Goal: Task Accomplishment & Management: Manage account settings

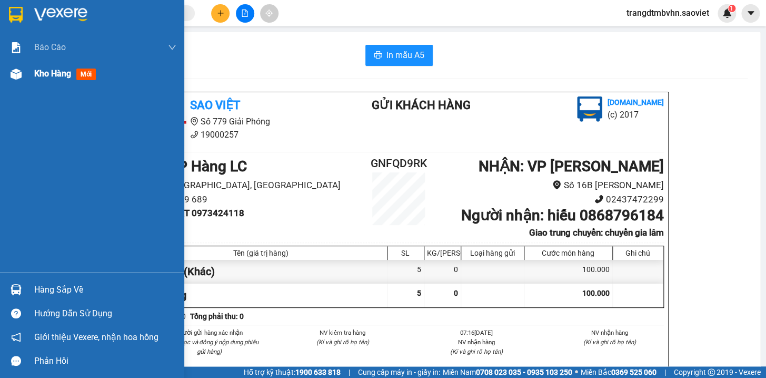
click at [54, 76] on span "Kho hàng" at bounding box center [52, 73] width 37 height 10
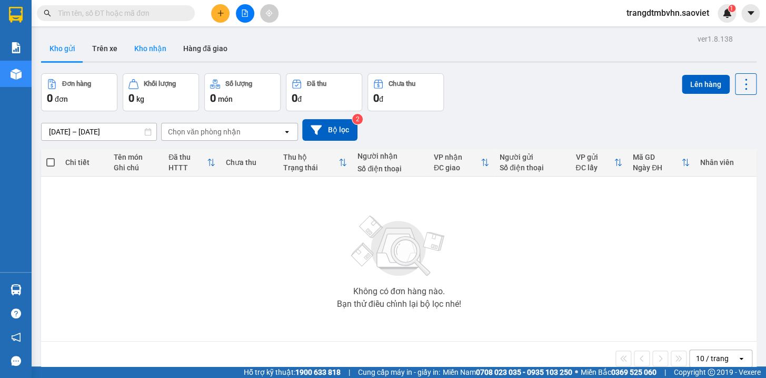
click at [136, 49] on button "Kho nhận" at bounding box center [150, 48] width 49 height 25
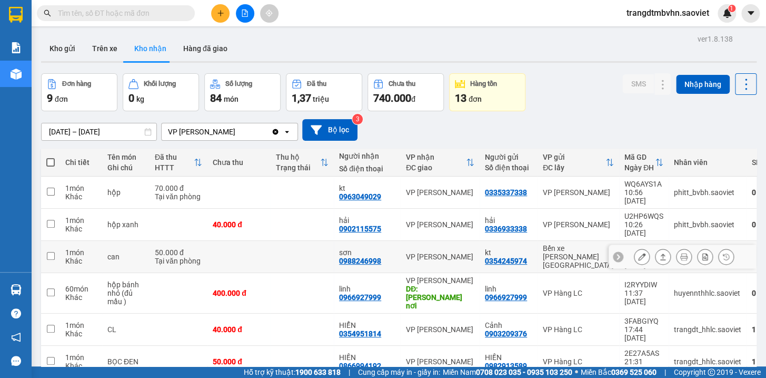
click at [289, 241] on td at bounding box center [302, 257] width 63 height 32
checkbox input "true"
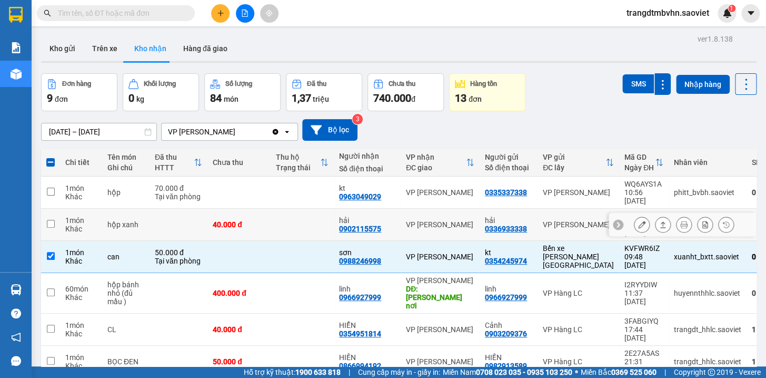
drag, startPoint x: 285, startPoint y: 221, endPoint x: 284, endPoint y: 200, distance: 21.1
click at [285, 221] on td at bounding box center [302, 225] width 63 height 32
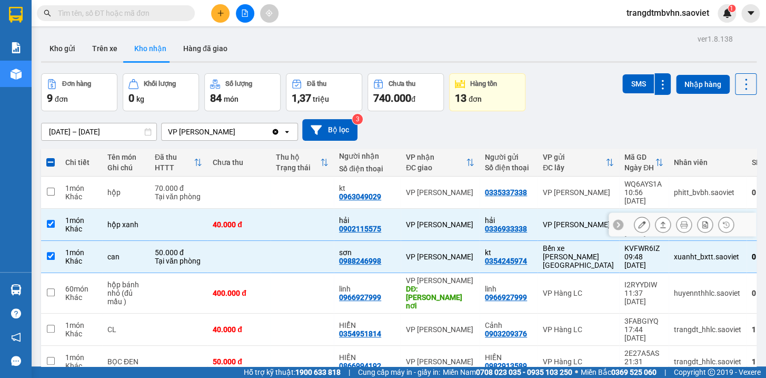
click at [284, 209] on td at bounding box center [302, 225] width 63 height 32
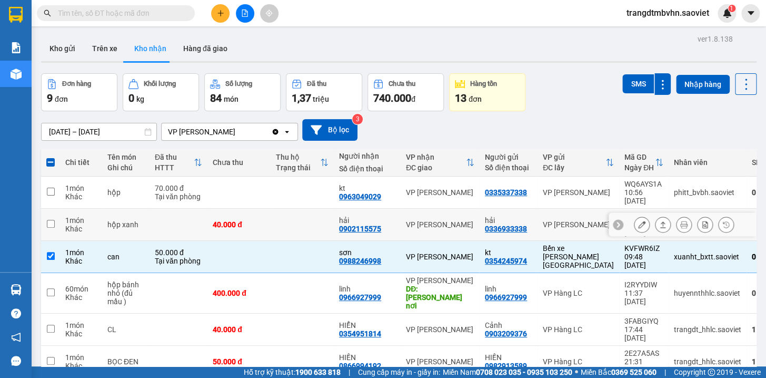
click at [286, 210] on td at bounding box center [302, 225] width 63 height 32
checkbox input "true"
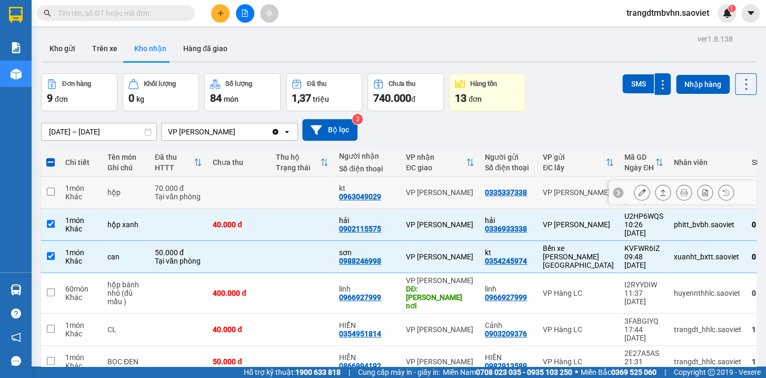
click at [287, 192] on td at bounding box center [302, 192] width 63 height 32
checkbox input "true"
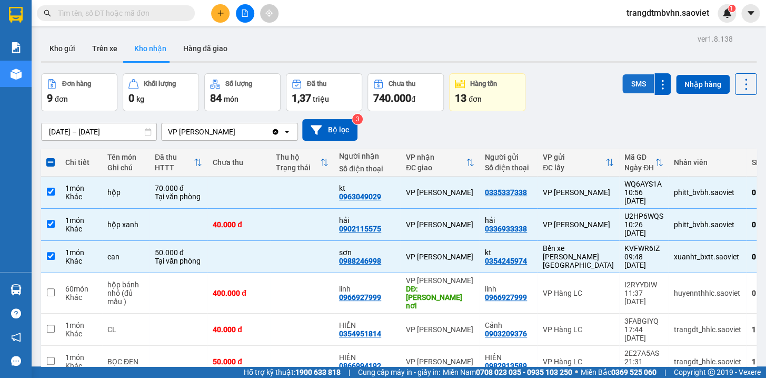
click at [628, 84] on button "SMS" at bounding box center [639, 83] width 32 height 19
click at [49, 161] on span at bounding box center [50, 162] width 8 height 8
click at [51, 157] on input "checkbox" at bounding box center [51, 157] width 0 height 0
checkbox input "true"
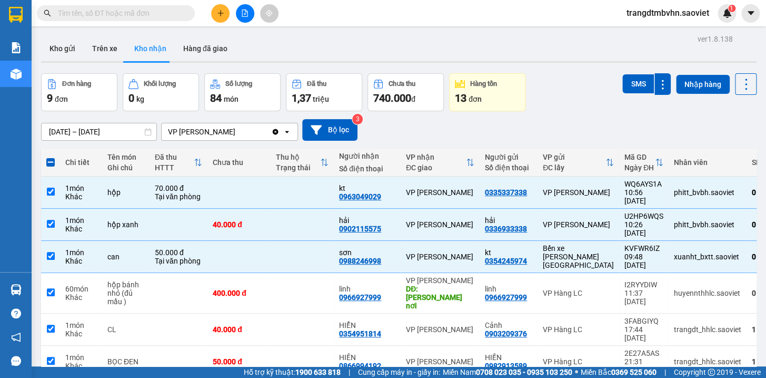
checkbox input "true"
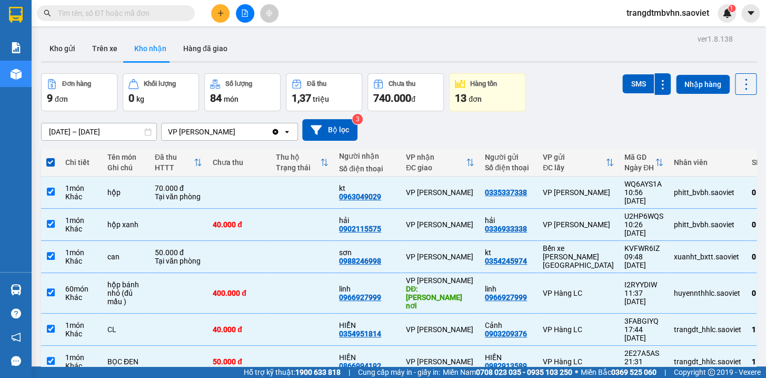
click at [49, 161] on span at bounding box center [50, 162] width 8 height 8
click at [51, 157] on input "checkbox" at bounding box center [51, 157] width 0 height 0
checkbox input "false"
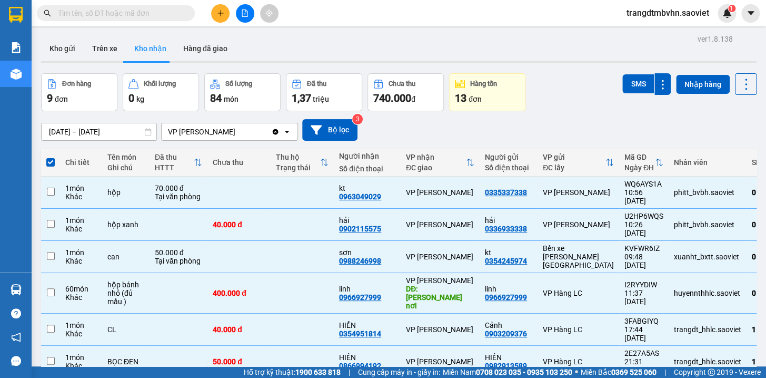
checkbox input "false"
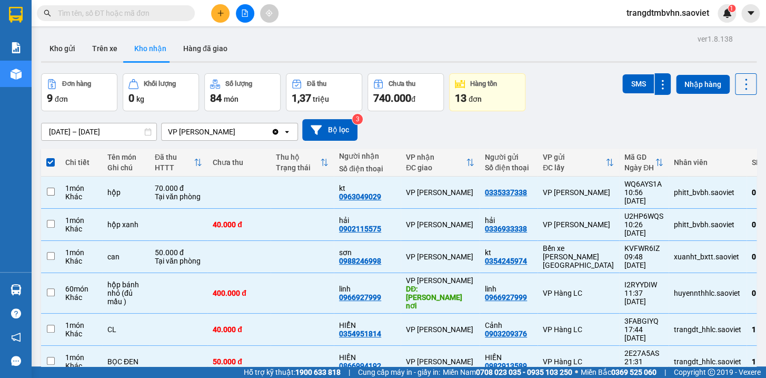
checkbox input "false"
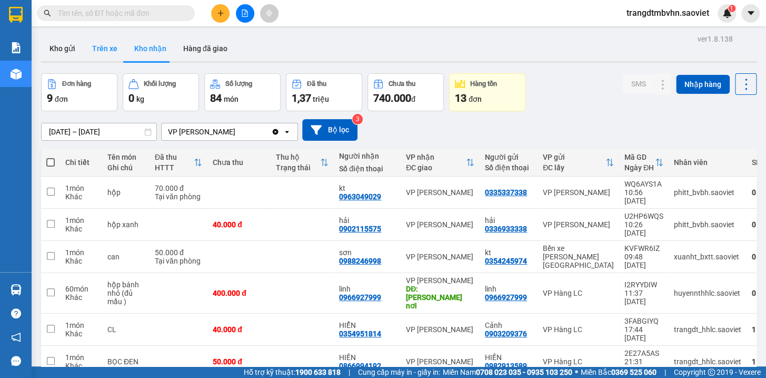
click at [107, 52] on button "Trên xe" at bounding box center [105, 48] width 42 height 25
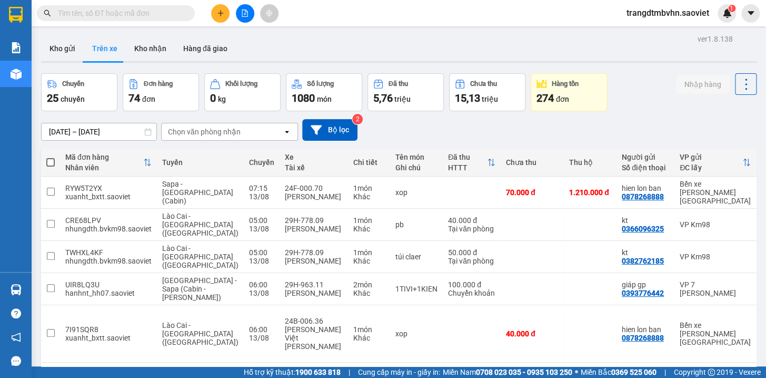
click at [224, 136] on div "Chọn văn phòng nhận" at bounding box center [204, 131] width 73 height 11
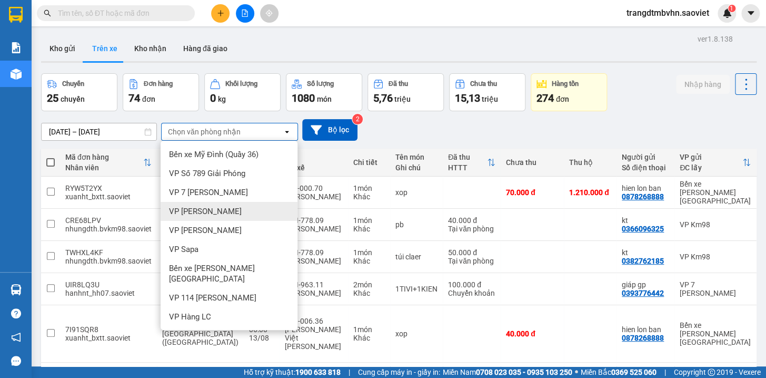
click at [227, 215] on div "VP [PERSON_NAME]" at bounding box center [229, 211] width 137 height 19
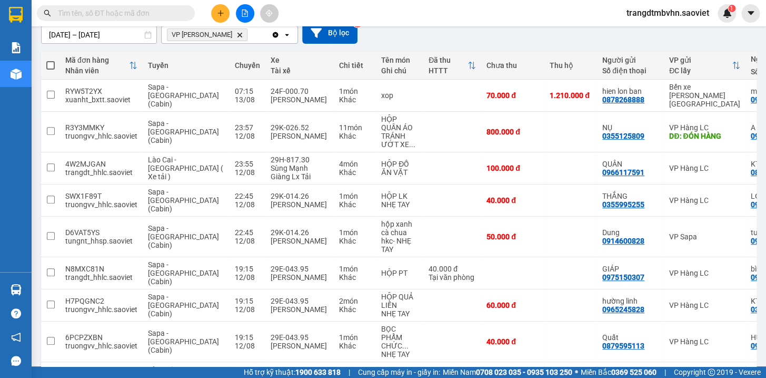
scroll to position [186, 0]
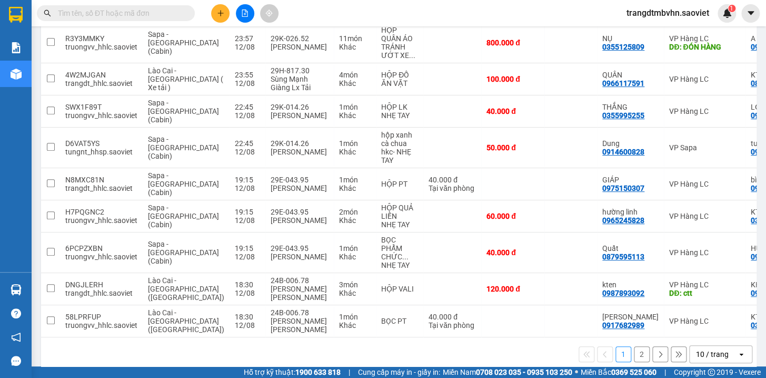
click at [634, 346] on button "2" at bounding box center [642, 354] width 16 height 16
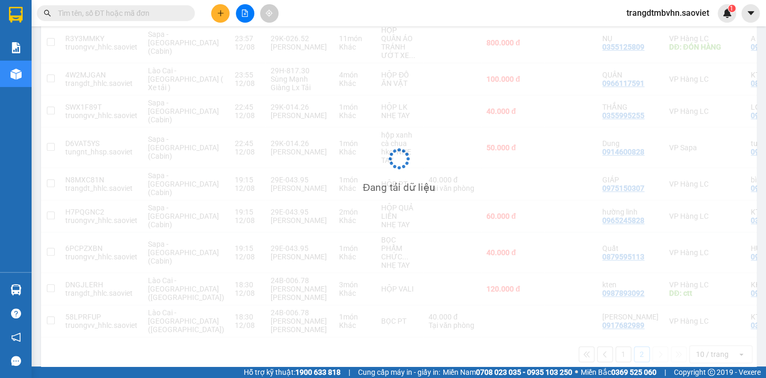
scroll to position [48, 0]
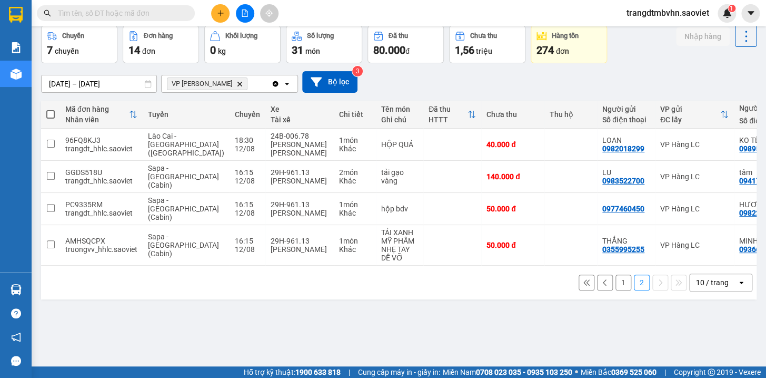
click at [617, 274] on button "1" at bounding box center [624, 282] width 16 height 16
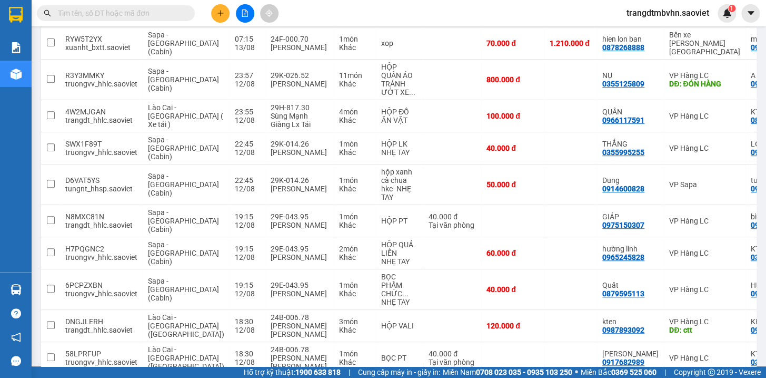
scroll to position [155, 0]
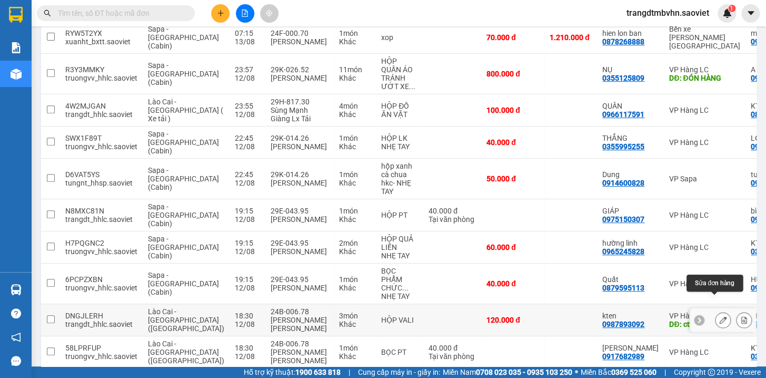
click at [720, 316] on icon at bounding box center [723, 319] width 7 height 7
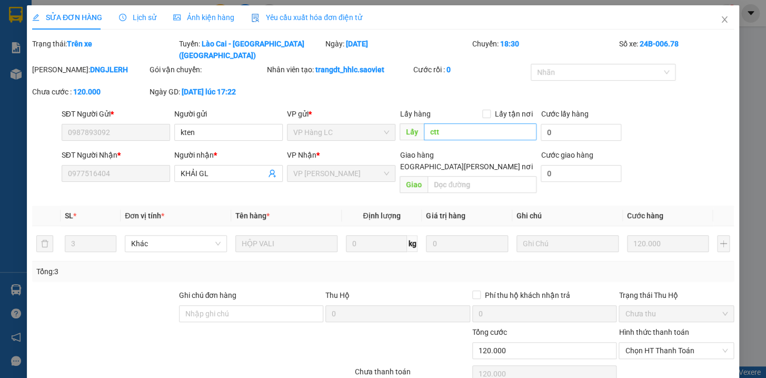
type input "0987893092"
type input "kten"
type input "ctt"
type input "0977516404"
type input "KHẢI GL"
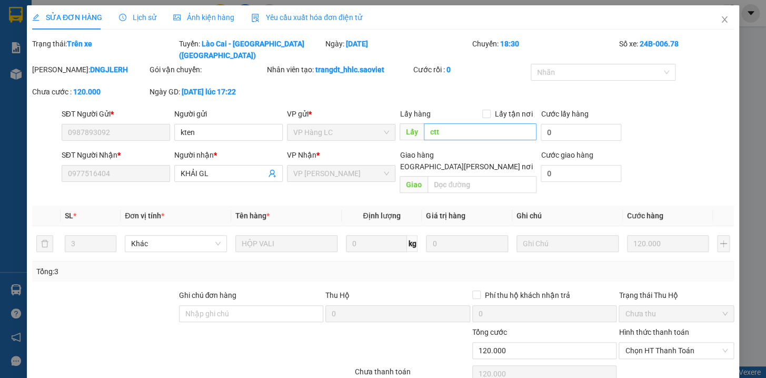
type input "120.000"
click at [483, 108] on label "Lấy tận nơi" at bounding box center [510, 114] width 54 height 12
click at [483, 110] on input "Lấy tận nơi" at bounding box center [486, 113] width 7 height 7
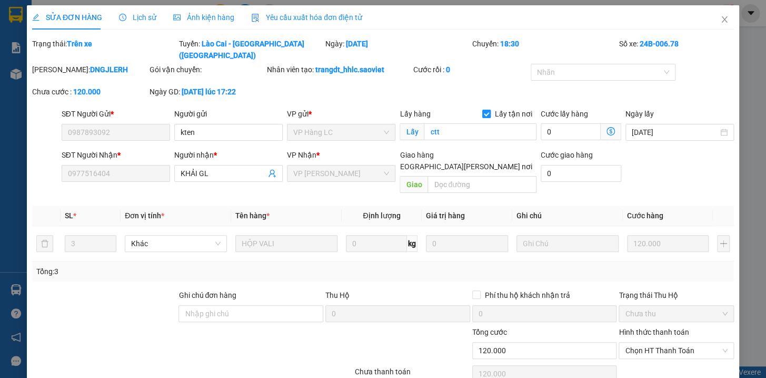
checkbox input "false"
click at [471, 123] on input "ctt" at bounding box center [480, 131] width 113 height 17
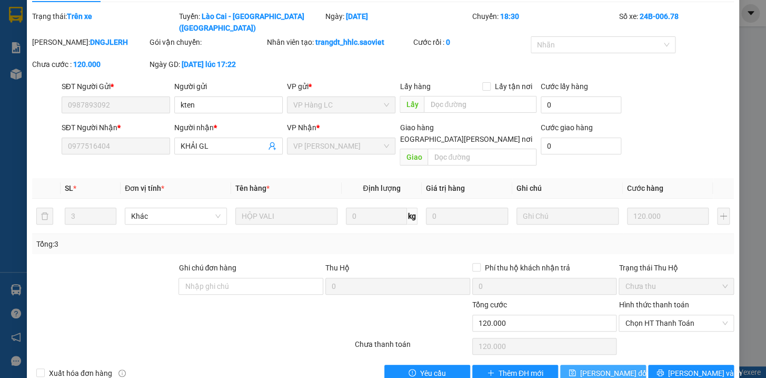
click at [607, 367] on span "[PERSON_NAME] đổi" at bounding box center [614, 373] width 68 height 12
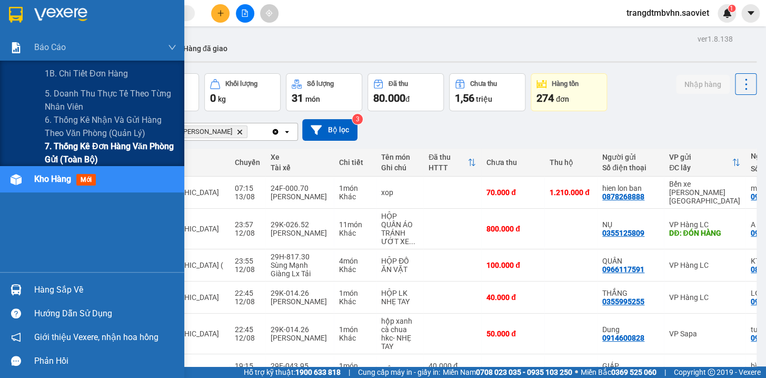
click at [154, 145] on span "7. Thống kê đơn hàng văn phòng gửi (toàn bộ)" at bounding box center [111, 153] width 132 height 26
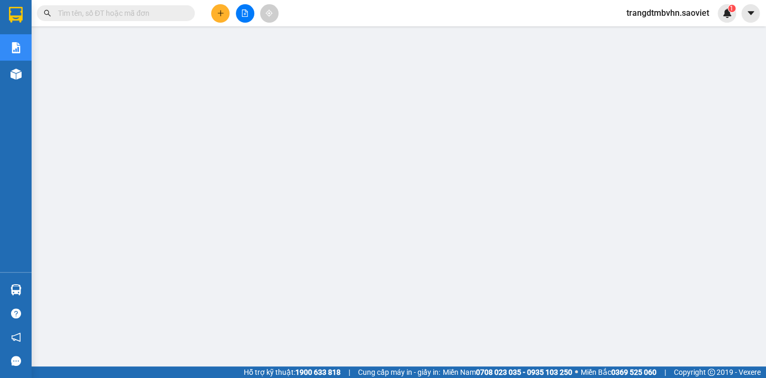
click at [171, 8] on input "text" at bounding box center [120, 13] width 124 height 12
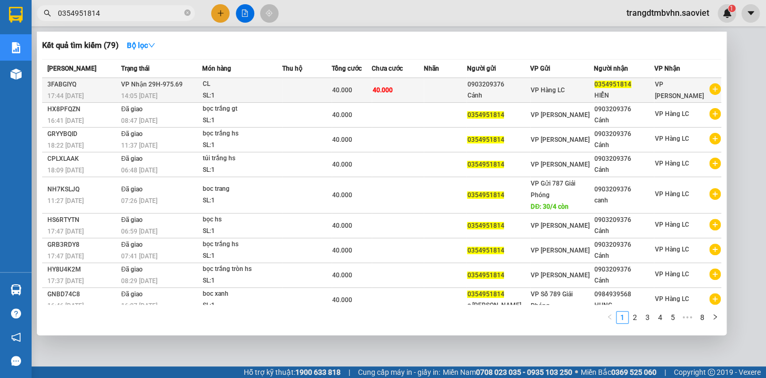
type input "0354951814"
click at [591, 91] on div "VP Hàng LC" at bounding box center [562, 90] width 63 height 12
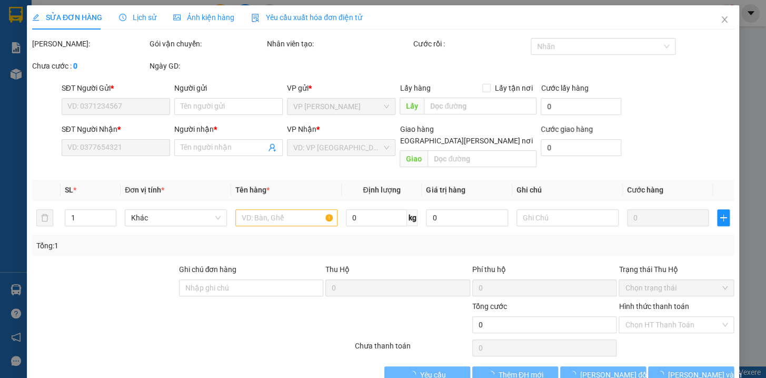
type input "0903209376"
type input "Cảnh"
type input "0354951814"
type input "HIỂN"
type input "40.000"
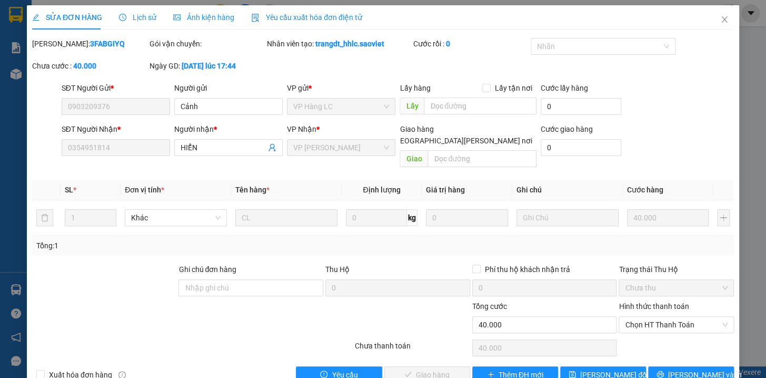
scroll to position [14, 0]
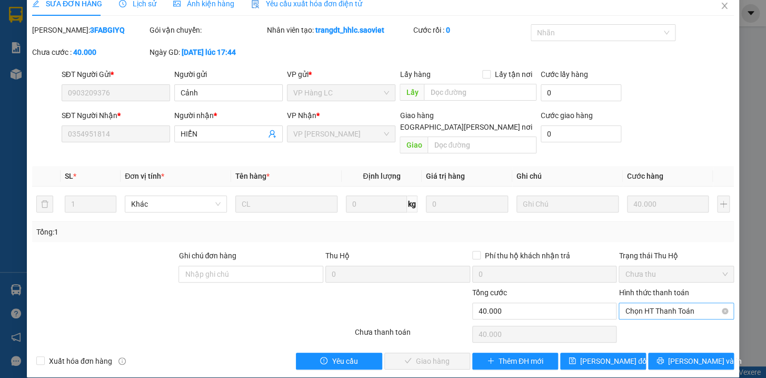
click at [677, 303] on span "Chọn HT Thanh Toán" at bounding box center [676, 311] width 103 height 16
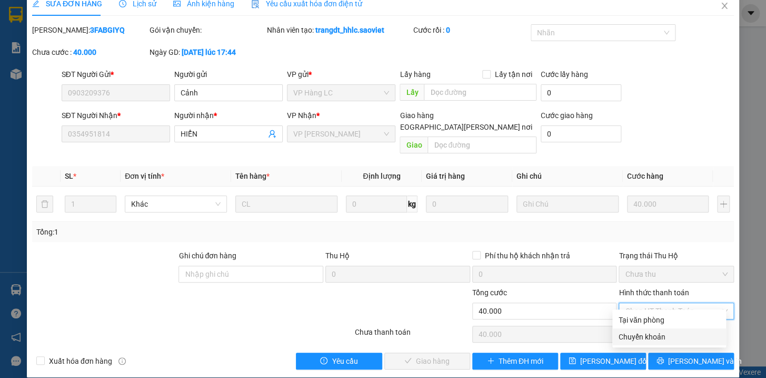
click at [654, 336] on div "Chuyển khoản" at bounding box center [669, 337] width 101 height 12
type input "0"
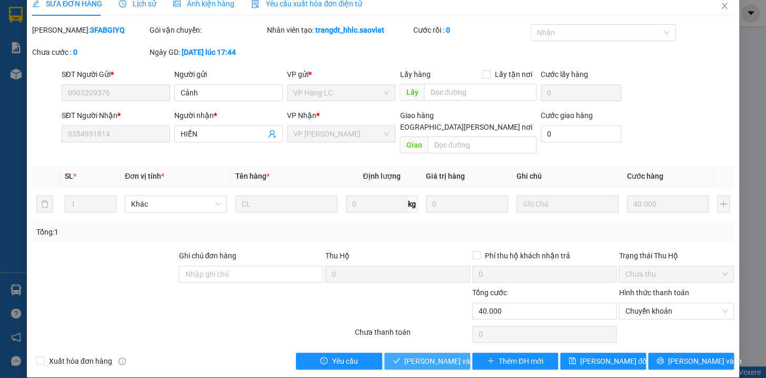
click at [446, 355] on span "[PERSON_NAME] và [PERSON_NAME] hàng" at bounding box center [476, 361] width 142 height 12
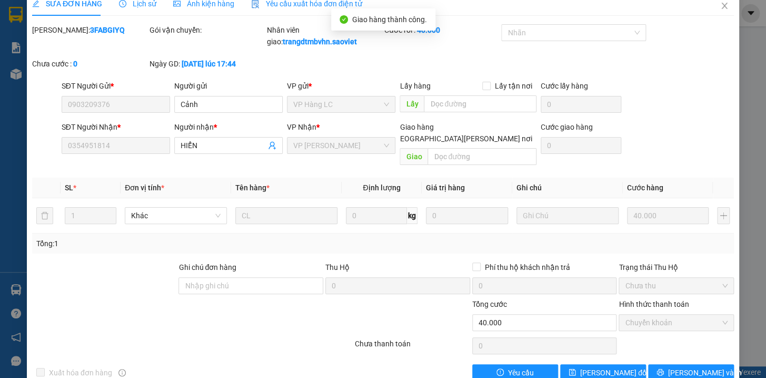
scroll to position [0, 0]
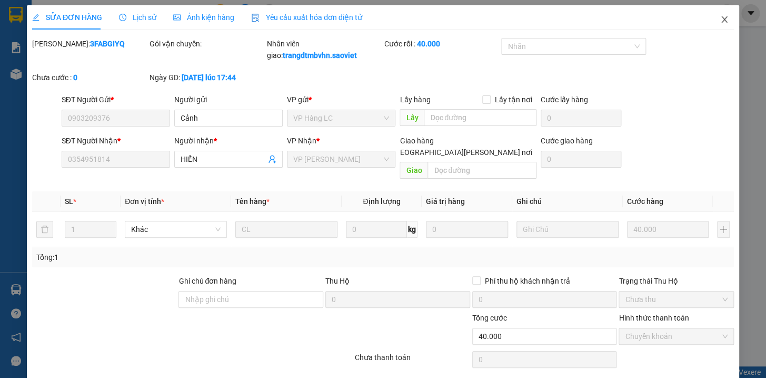
click at [721, 21] on icon "close" at bounding box center [725, 19] width 8 height 8
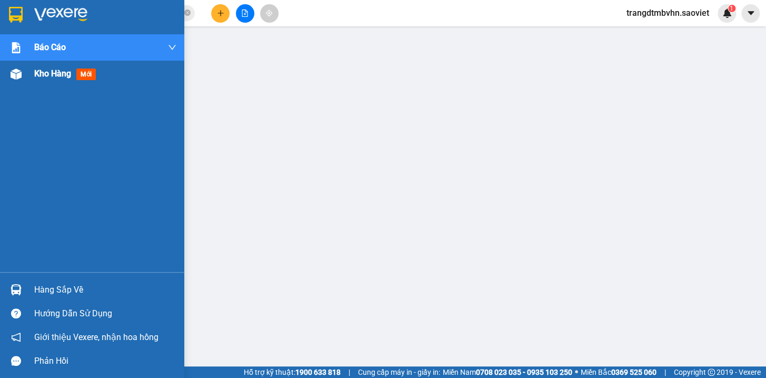
click at [51, 71] on span "Kho hàng" at bounding box center [52, 73] width 37 height 10
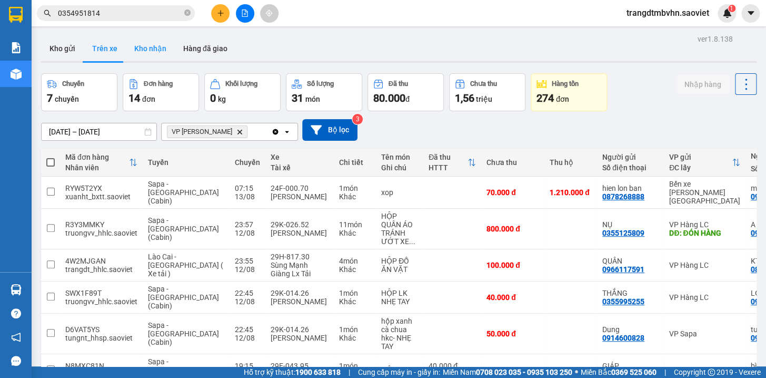
click at [138, 51] on button "Kho nhận" at bounding box center [150, 48] width 49 height 25
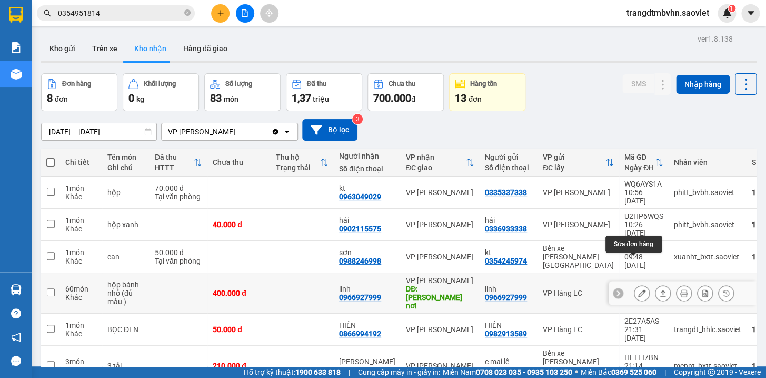
click at [638, 289] on icon at bounding box center [641, 292] width 7 height 7
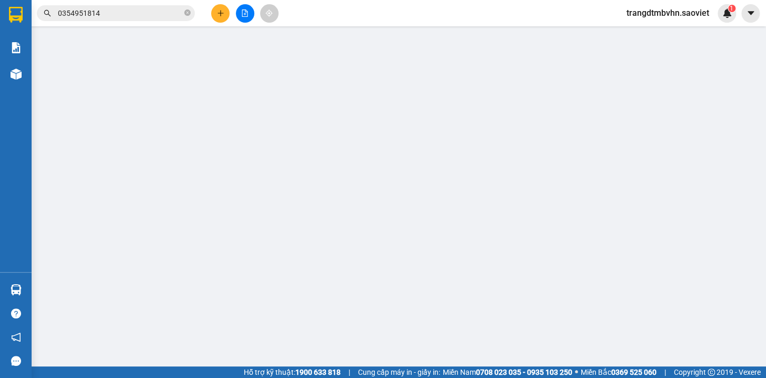
type input "0966927999"
type input "linh"
type input "0966927999"
type input "linh"
type input "[PERSON_NAME] nơi"
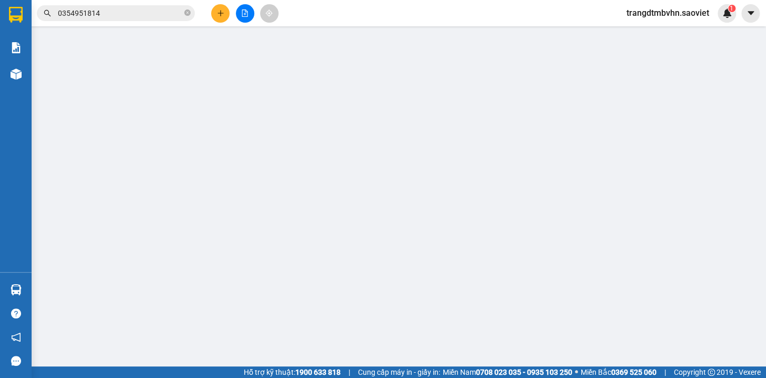
type input "100.000"
type input "400.000"
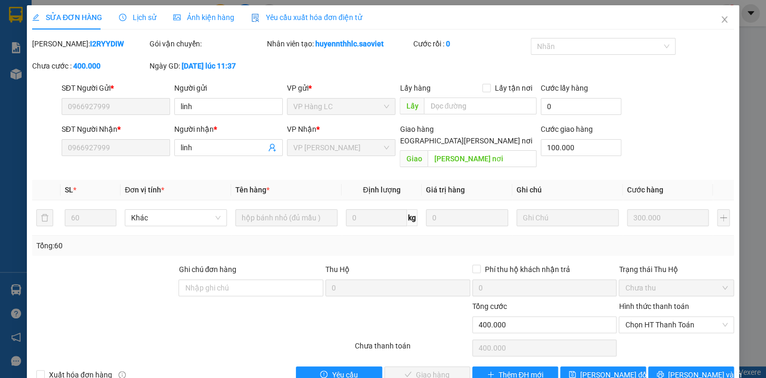
scroll to position [14, 0]
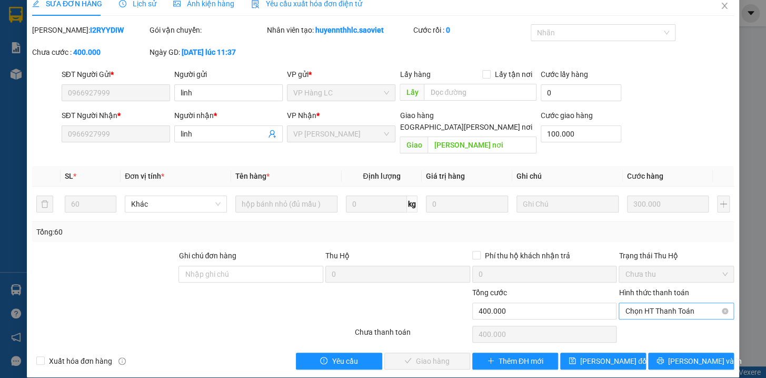
click at [648, 303] on span "Chọn HT Thanh Toán" at bounding box center [676, 311] width 103 height 16
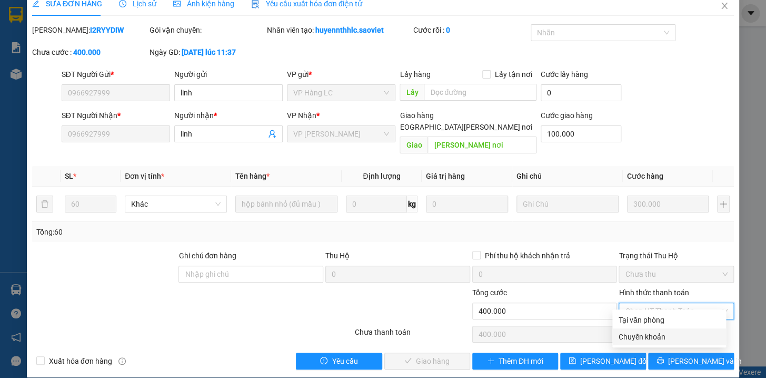
click at [656, 336] on div "Chuyển khoản" at bounding box center [669, 337] width 101 height 12
type input "0"
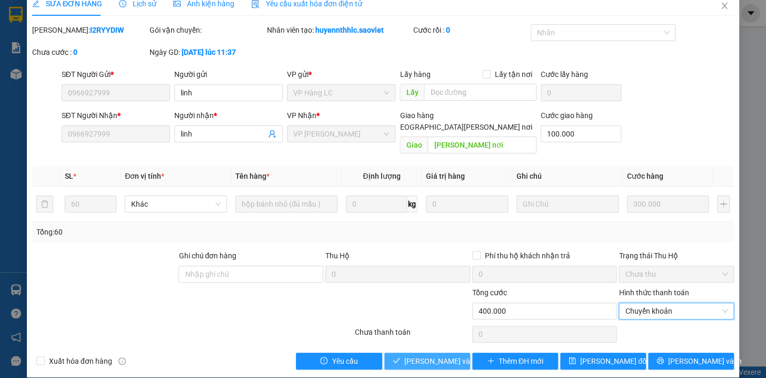
click at [420, 355] on span "[PERSON_NAME] và [PERSON_NAME] hàng" at bounding box center [476, 361] width 142 height 12
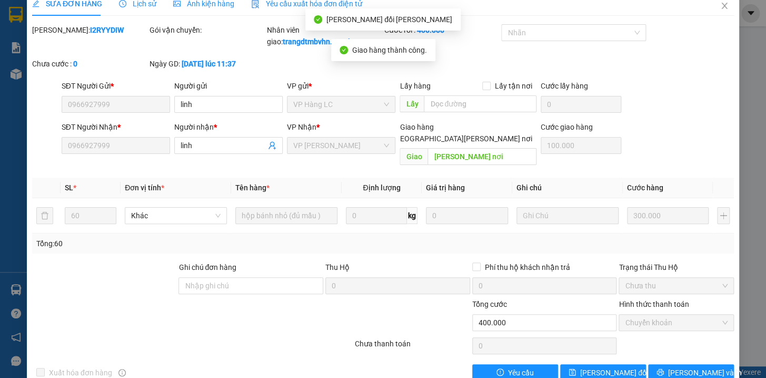
scroll to position [0, 0]
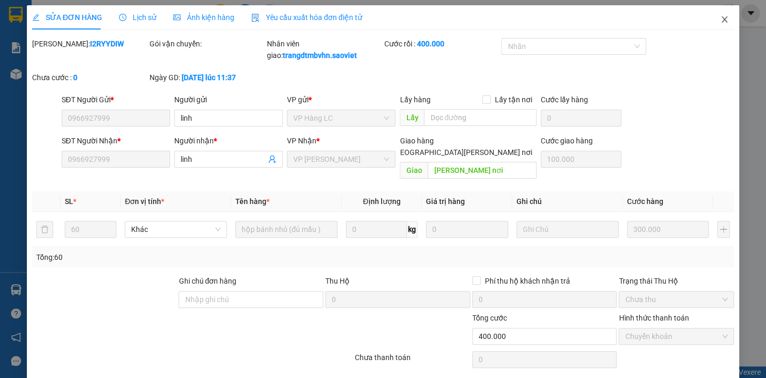
click at [722, 19] on icon "close" at bounding box center [725, 19] width 6 height 6
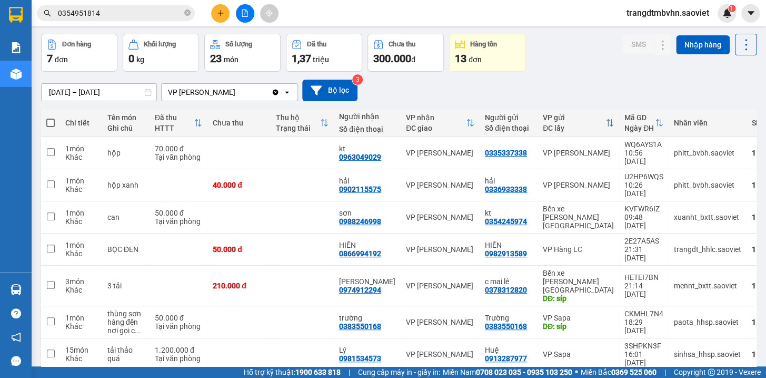
scroll to position [48, 0]
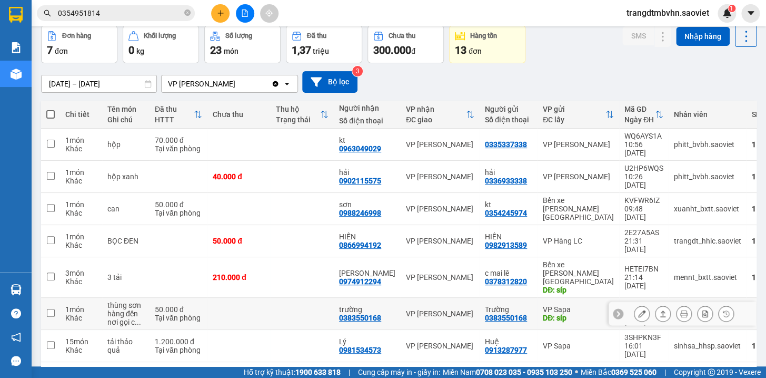
click at [638, 310] on icon at bounding box center [641, 313] width 7 height 7
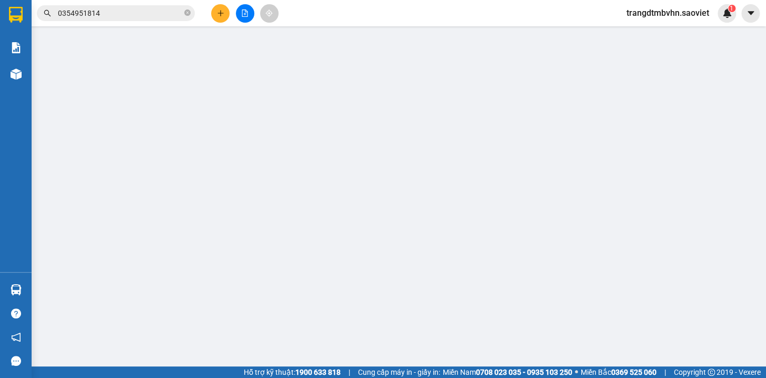
type input "0383550168"
type input "Trường"
type input "síp"
type input "0383550168"
type input "trường"
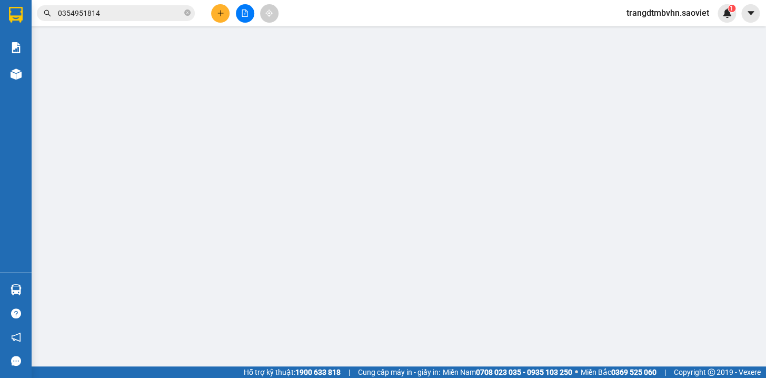
type input "50.000"
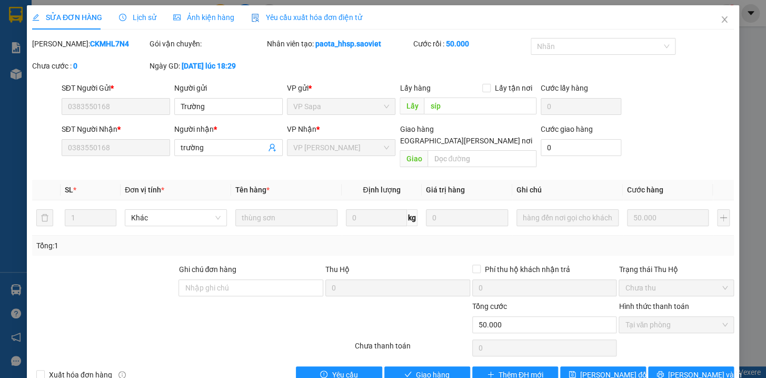
scroll to position [14, 0]
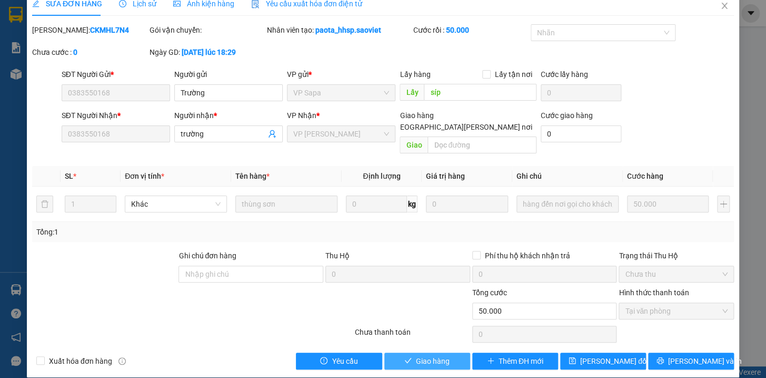
click at [435, 355] on span "Giao hàng" at bounding box center [433, 361] width 34 height 12
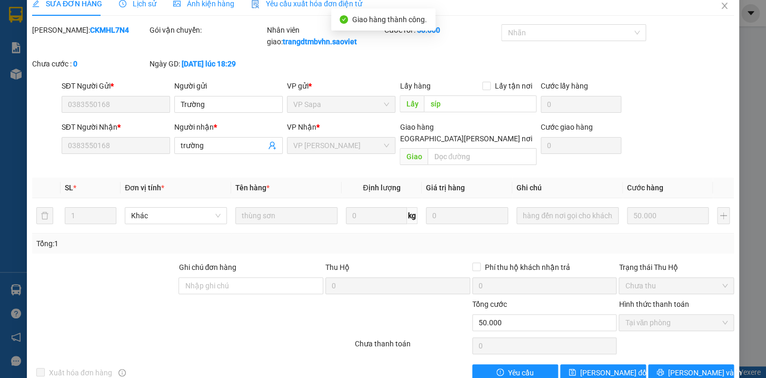
scroll to position [0, 0]
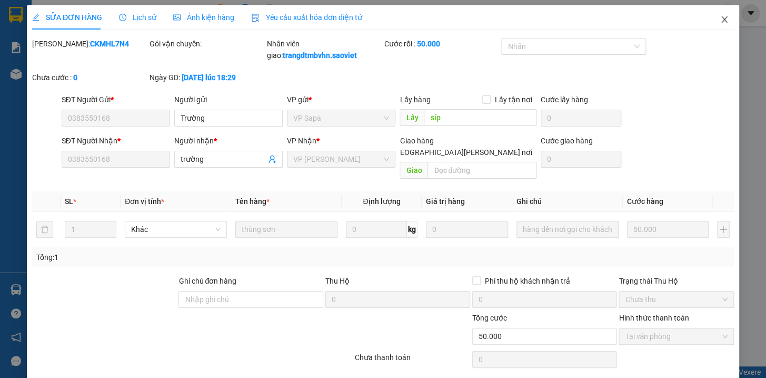
click at [721, 20] on icon "close" at bounding box center [725, 19] width 8 height 8
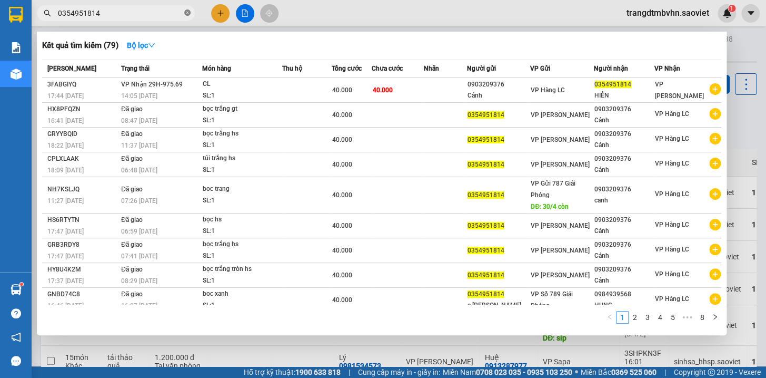
click at [190, 14] on icon "close-circle" at bounding box center [187, 12] width 6 height 6
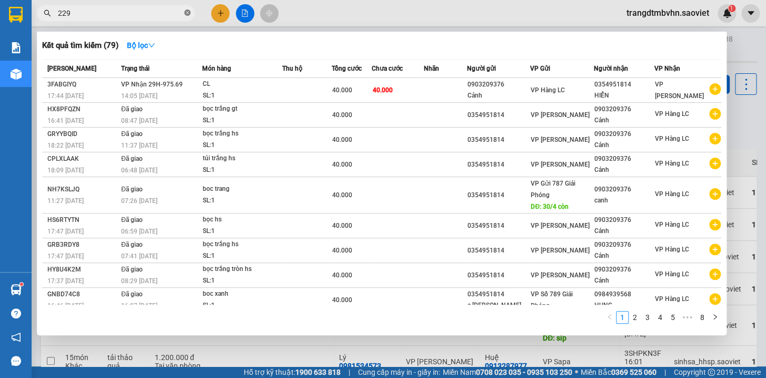
type input "2294"
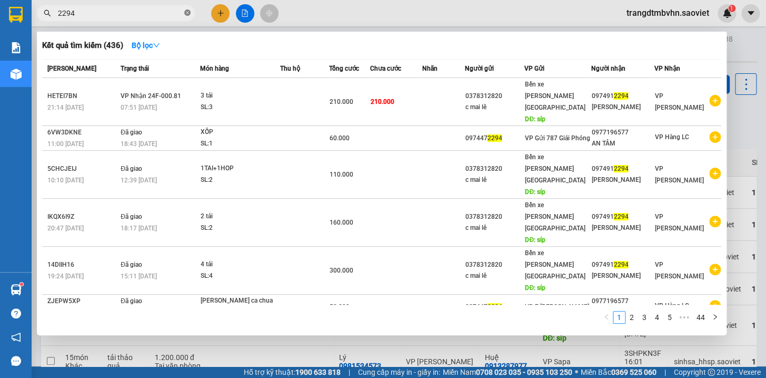
click at [187, 13] on icon "close-circle" at bounding box center [187, 12] width 6 height 6
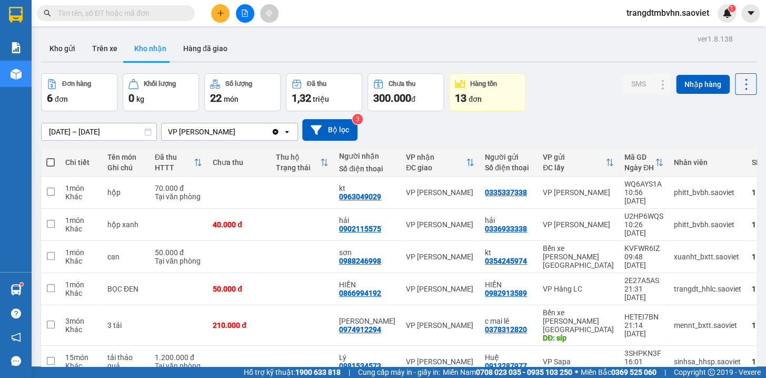
drag, startPoint x: 119, startPoint y: 15, endPoint x: 119, endPoint y: 8, distance: 6.3
click at [119, 12] on input "text" at bounding box center [120, 13] width 124 height 12
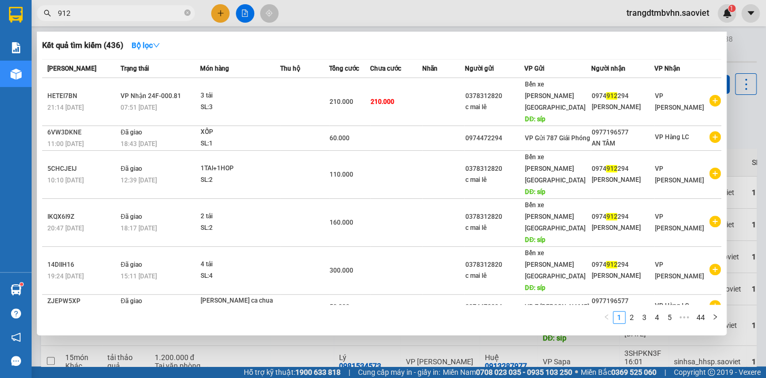
type input "9124"
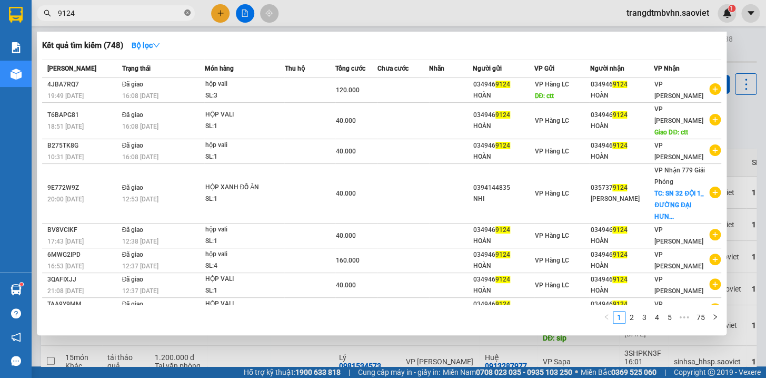
click at [185, 14] on icon "close-circle" at bounding box center [187, 12] width 6 height 6
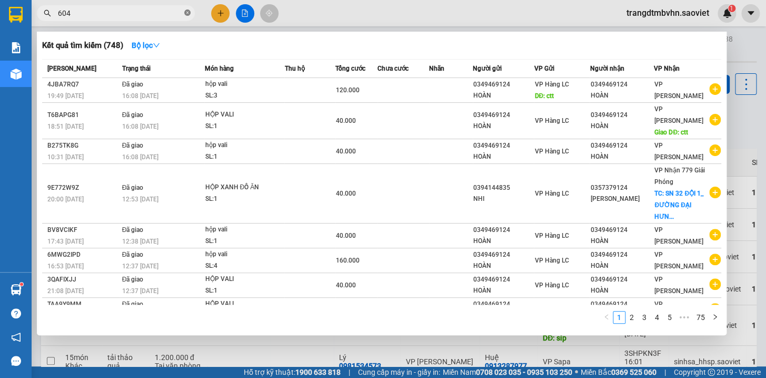
type input "6040"
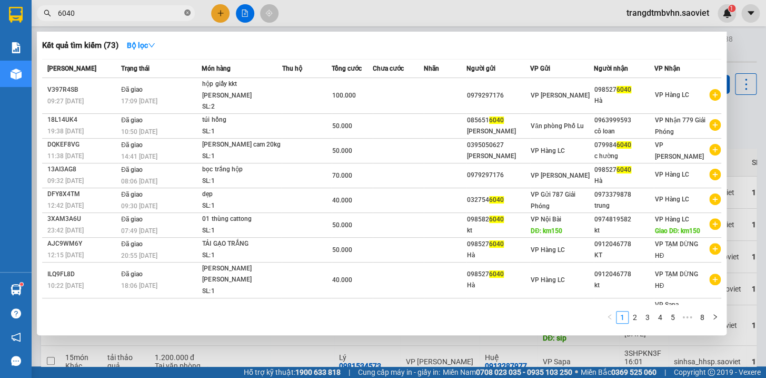
click at [185, 14] on icon "close-circle" at bounding box center [187, 12] width 6 height 6
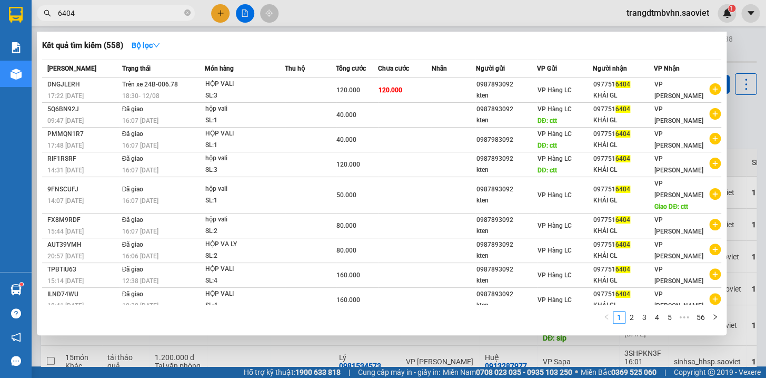
type input "6404"
click at [737, 41] on div at bounding box center [383, 189] width 766 height 378
